Goal: Navigation & Orientation: Find specific page/section

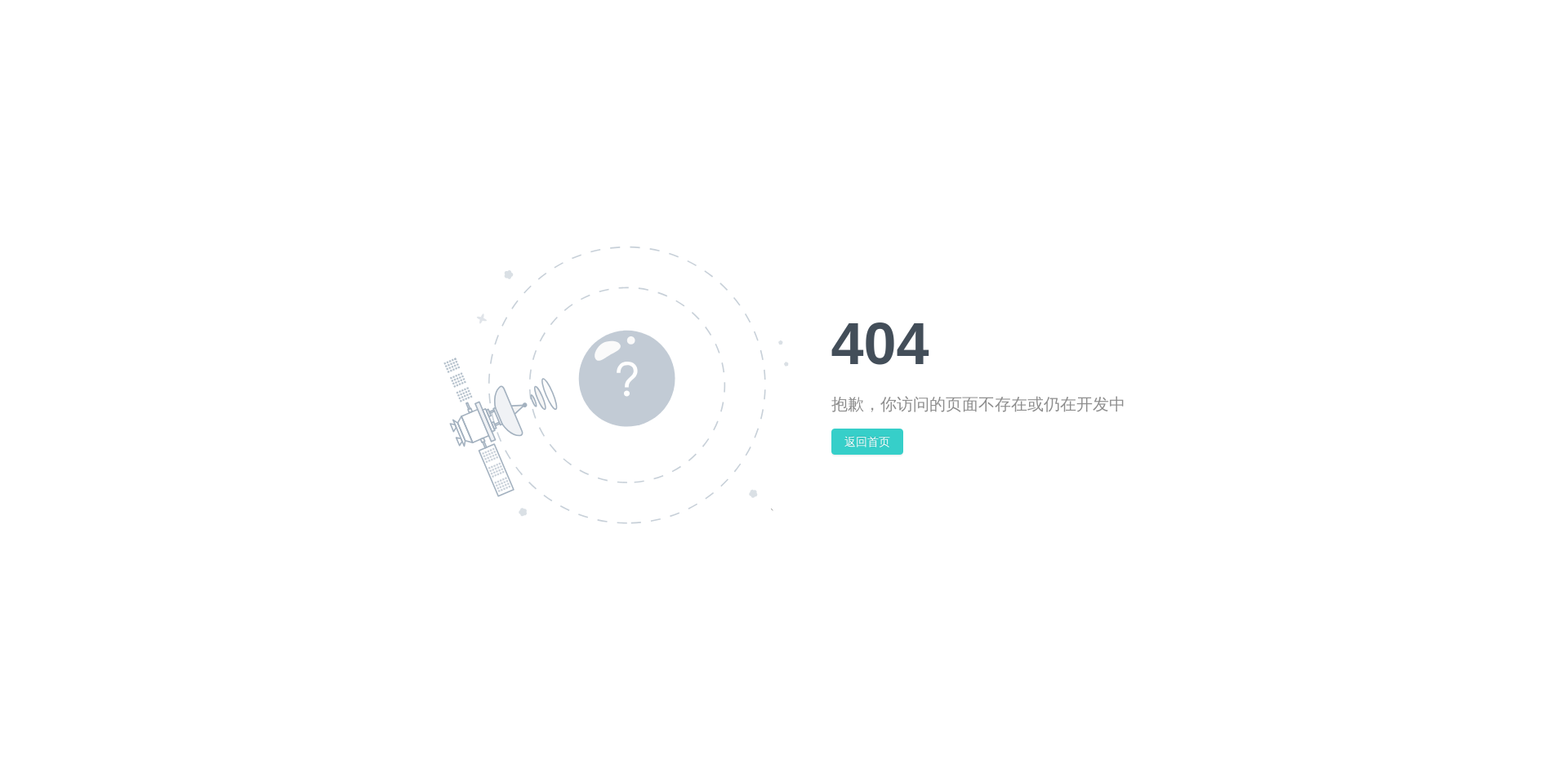
click at [878, 445] on button "返回首页" at bounding box center [867, 442] width 72 height 27
click at [886, 449] on button "返回首页" at bounding box center [867, 441] width 72 height 27
